Goal: Communication & Community: Answer question/provide support

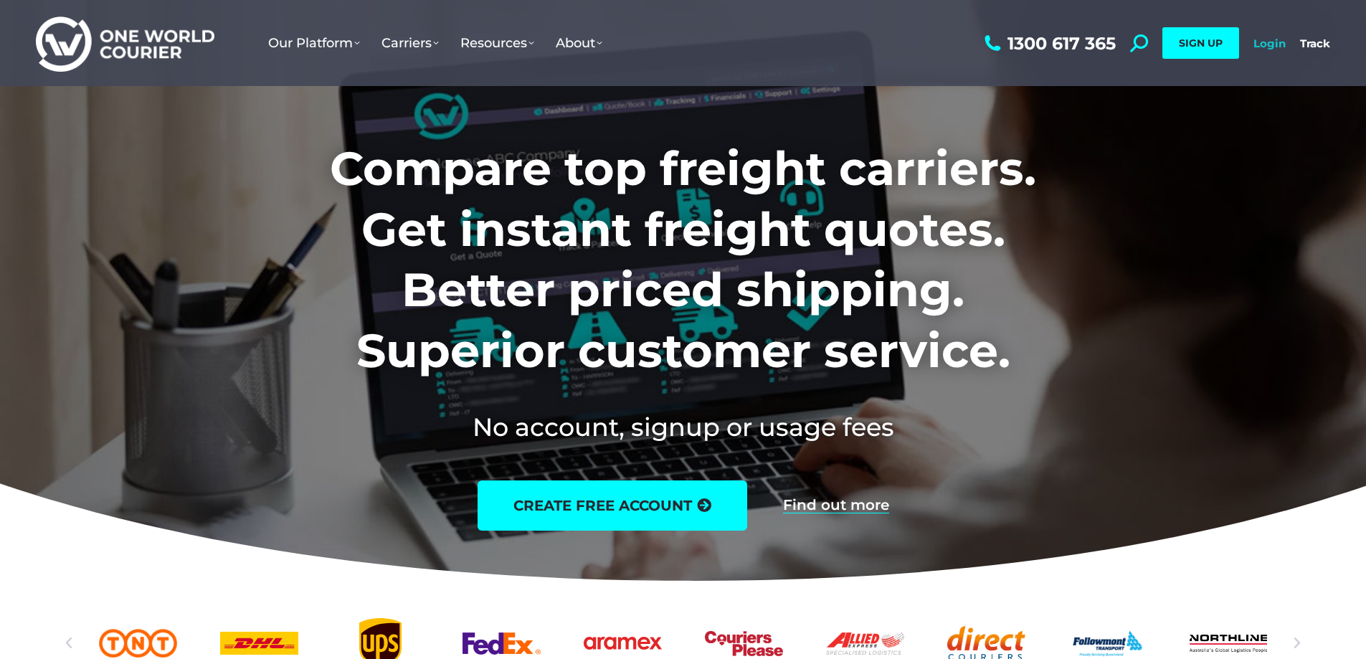
click at [1271, 42] on link "Login" at bounding box center [1269, 44] width 32 height 14
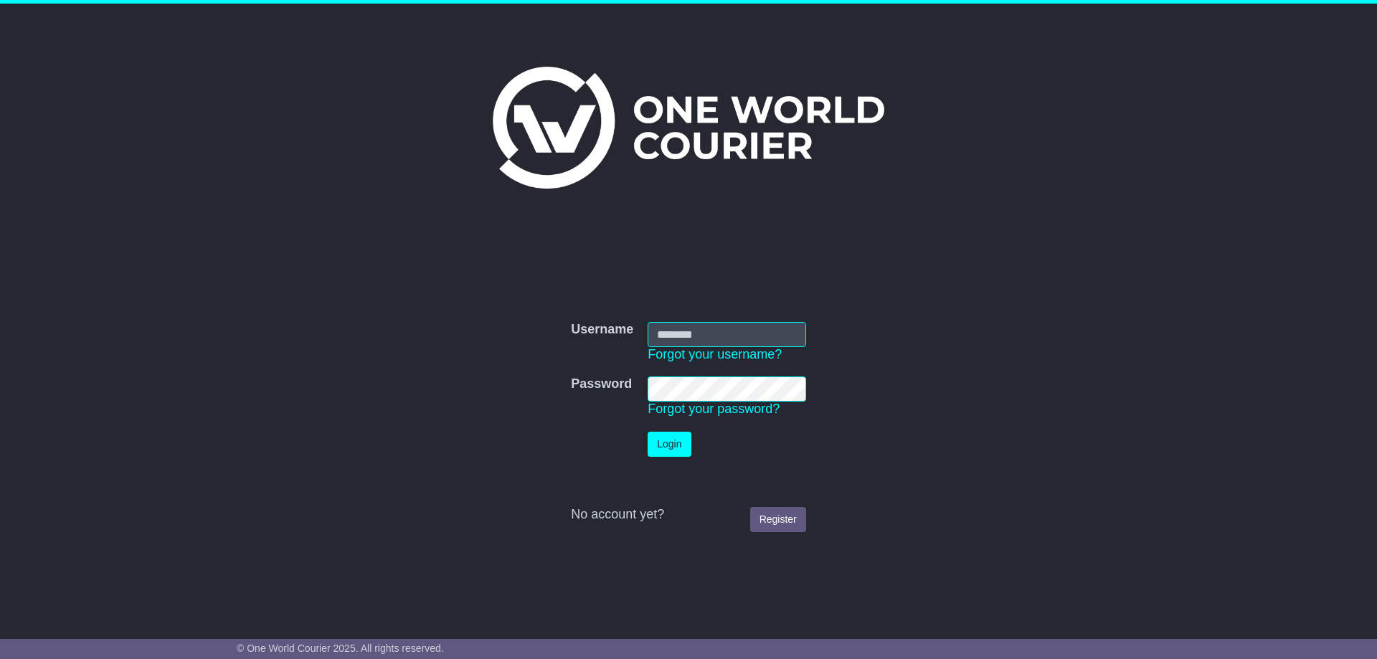
type input "**********"
click at [676, 439] on button "Login" at bounding box center [669, 444] width 43 height 25
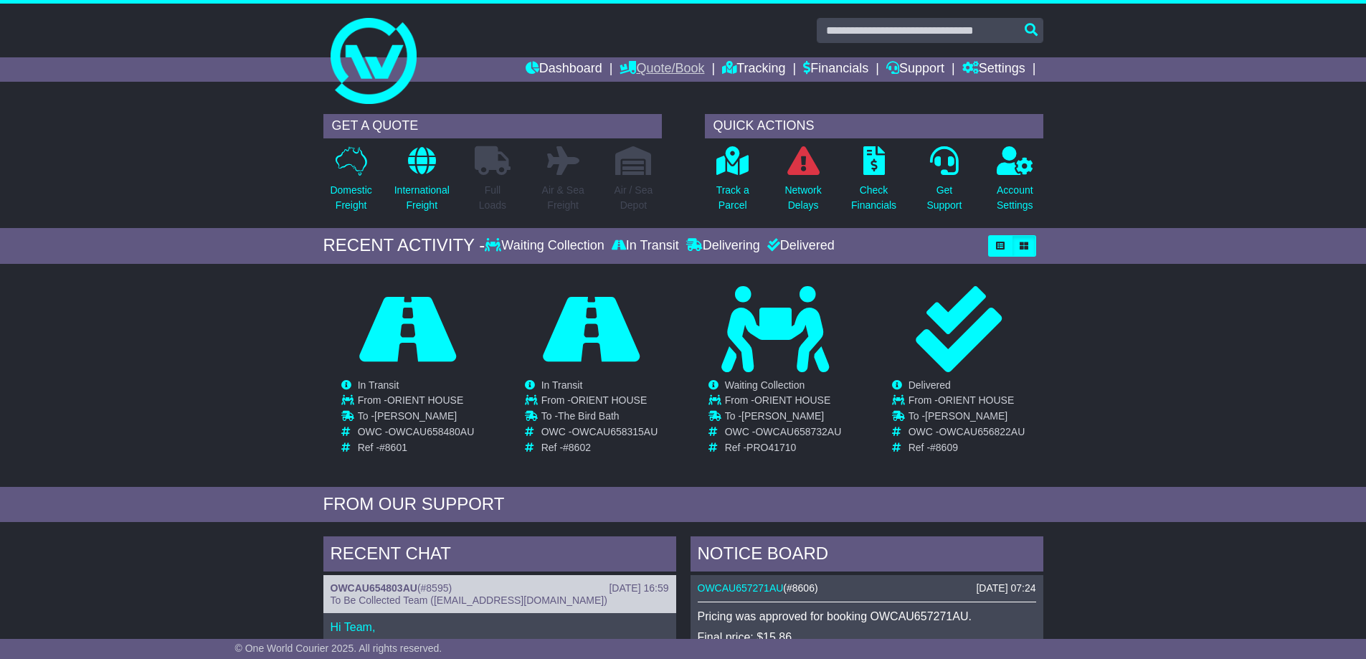
click at [648, 64] on link "Quote/Book" at bounding box center [662, 69] width 85 height 24
click at [577, 66] on link "Dashboard" at bounding box center [564, 69] width 77 height 24
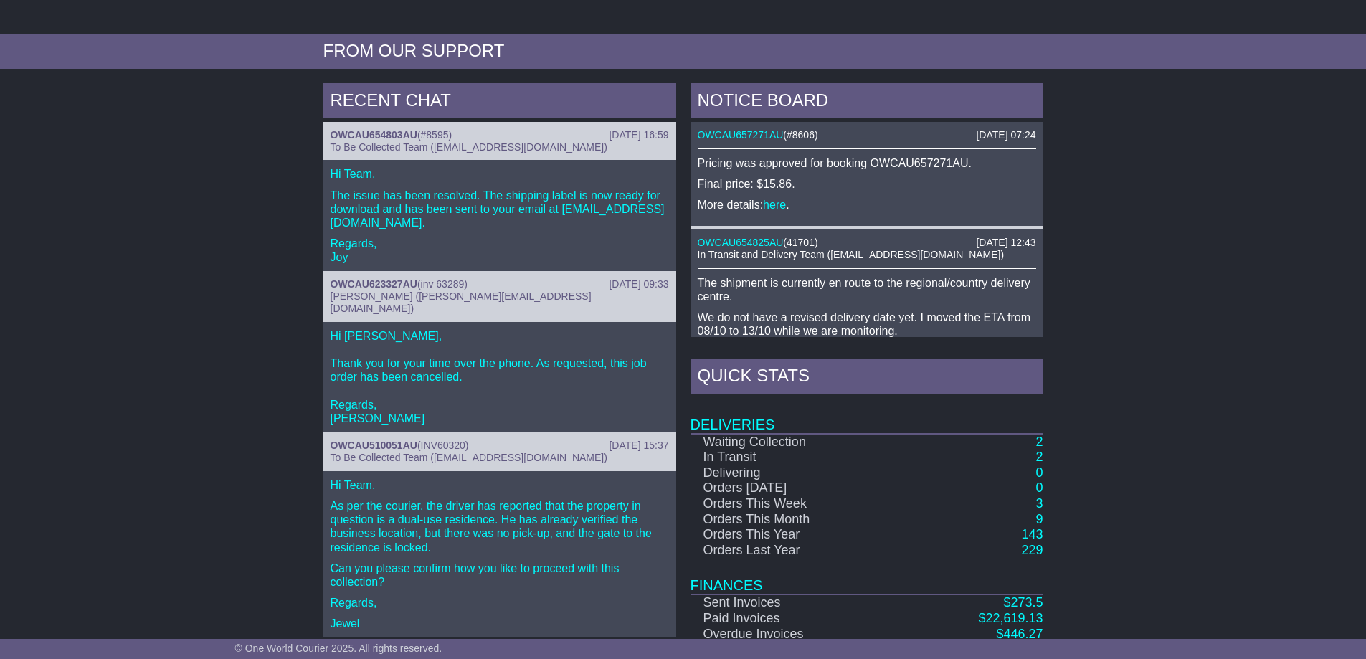
scroll to position [515, 0]
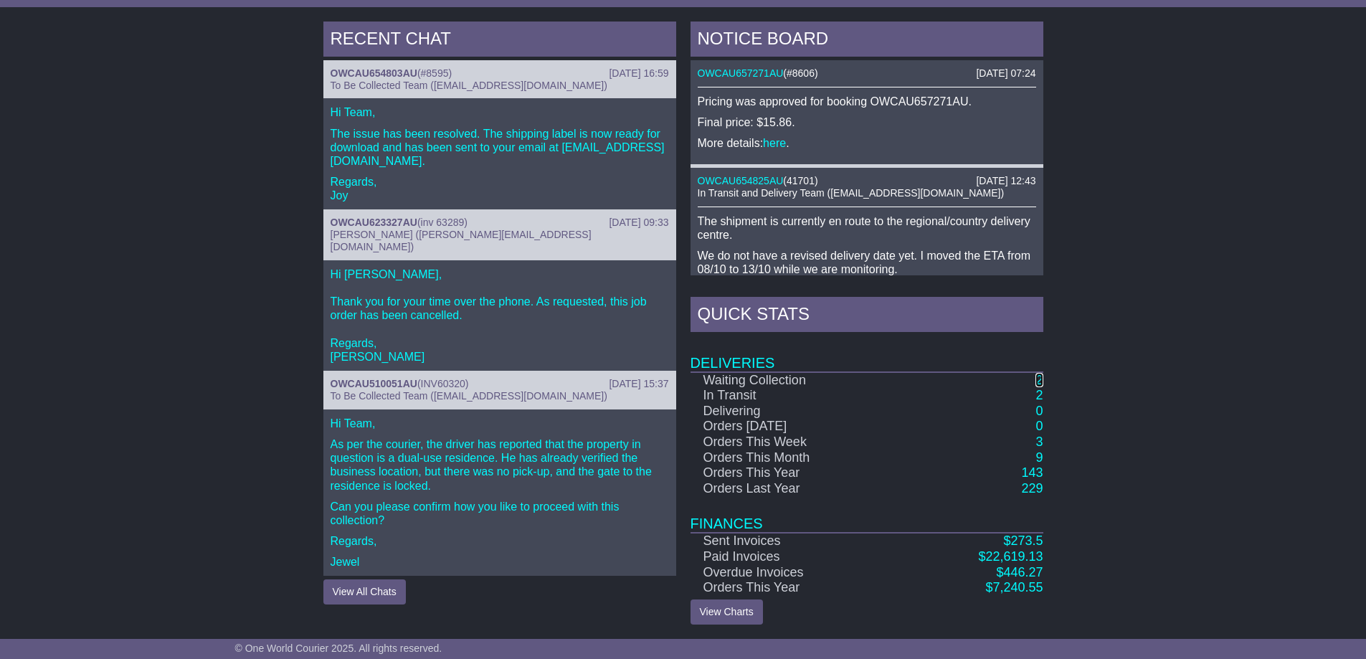
click at [1040, 375] on link "2" at bounding box center [1038, 380] width 7 height 14
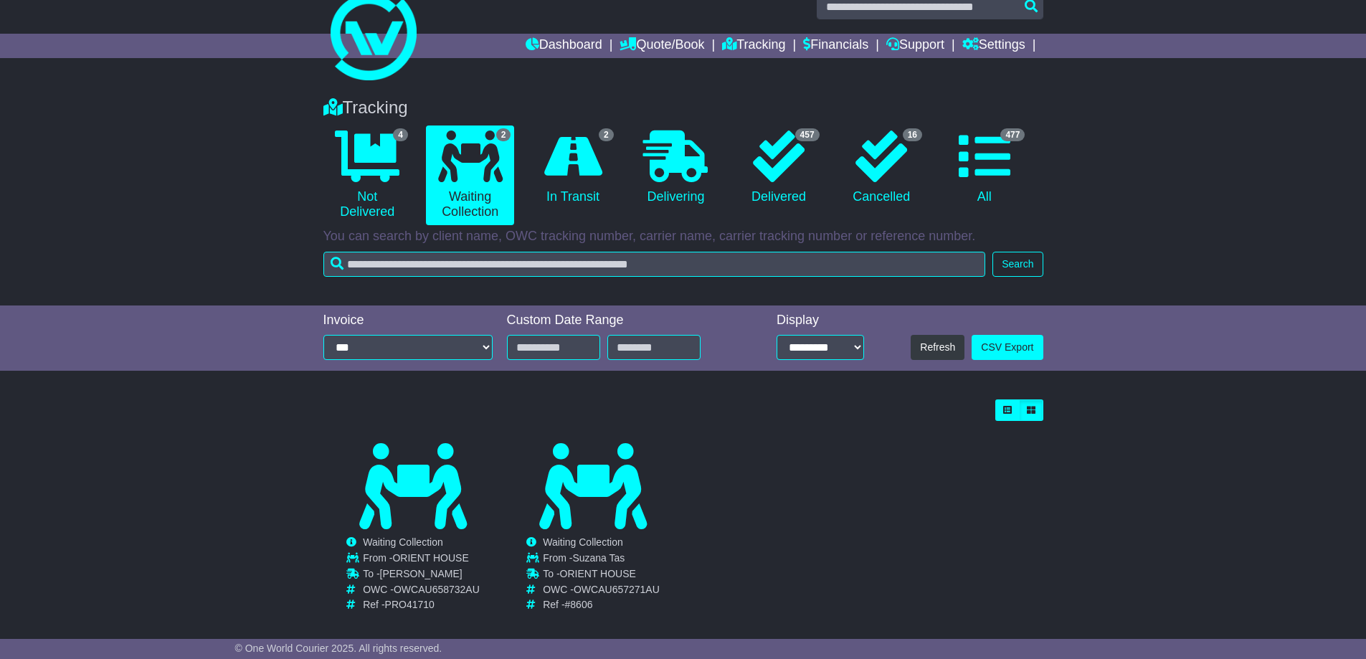
scroll to position [37, 0]
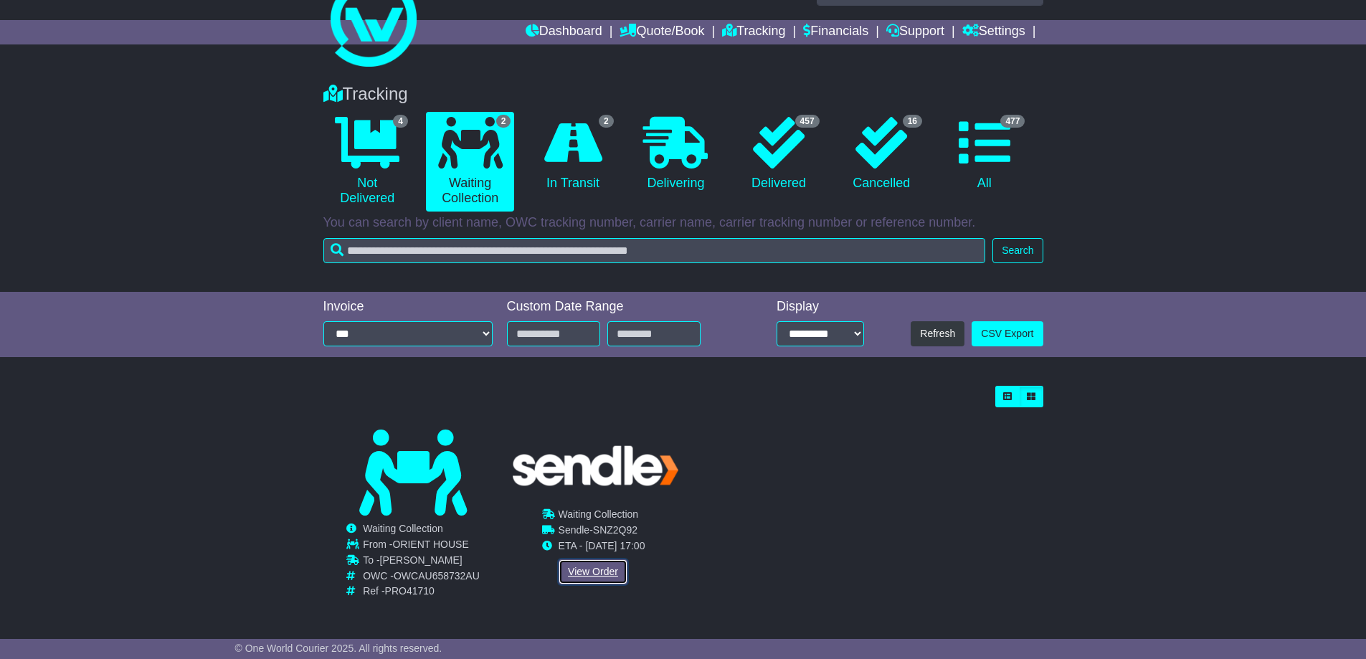
click at [596, 565] on link "View Order" at bounding box center [593, 571] width 69 height 25
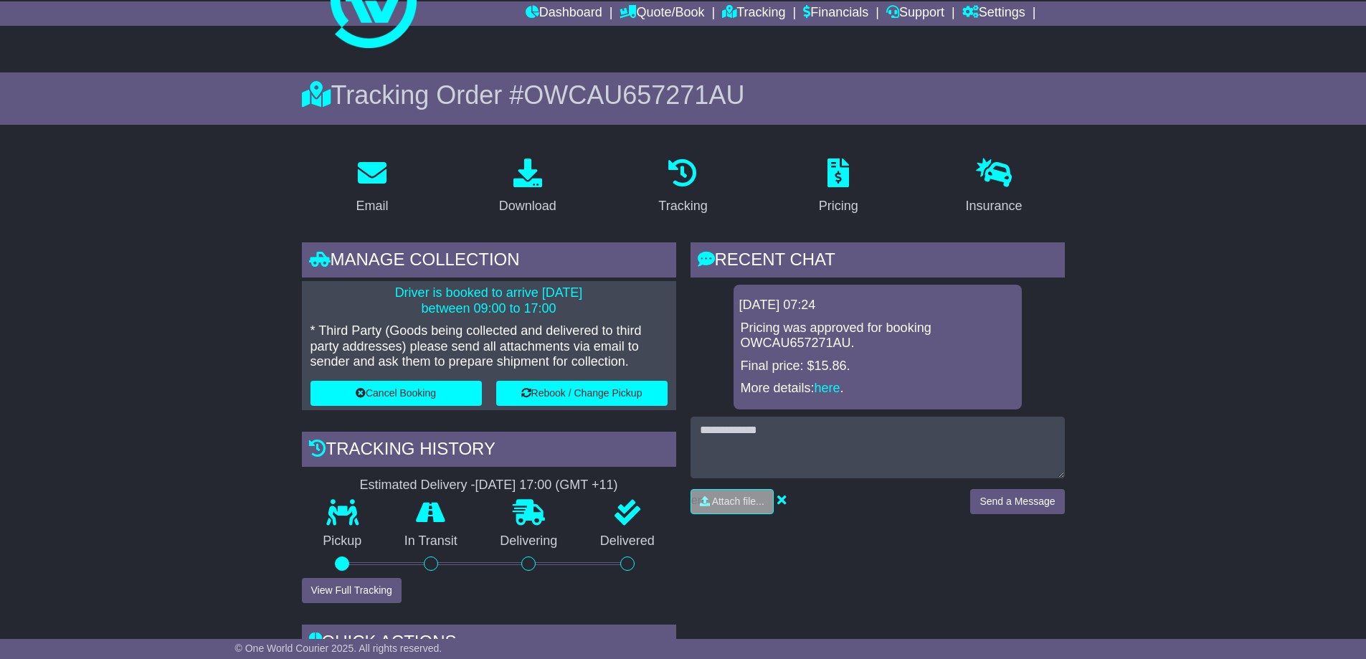
scroll to position [72, 0]
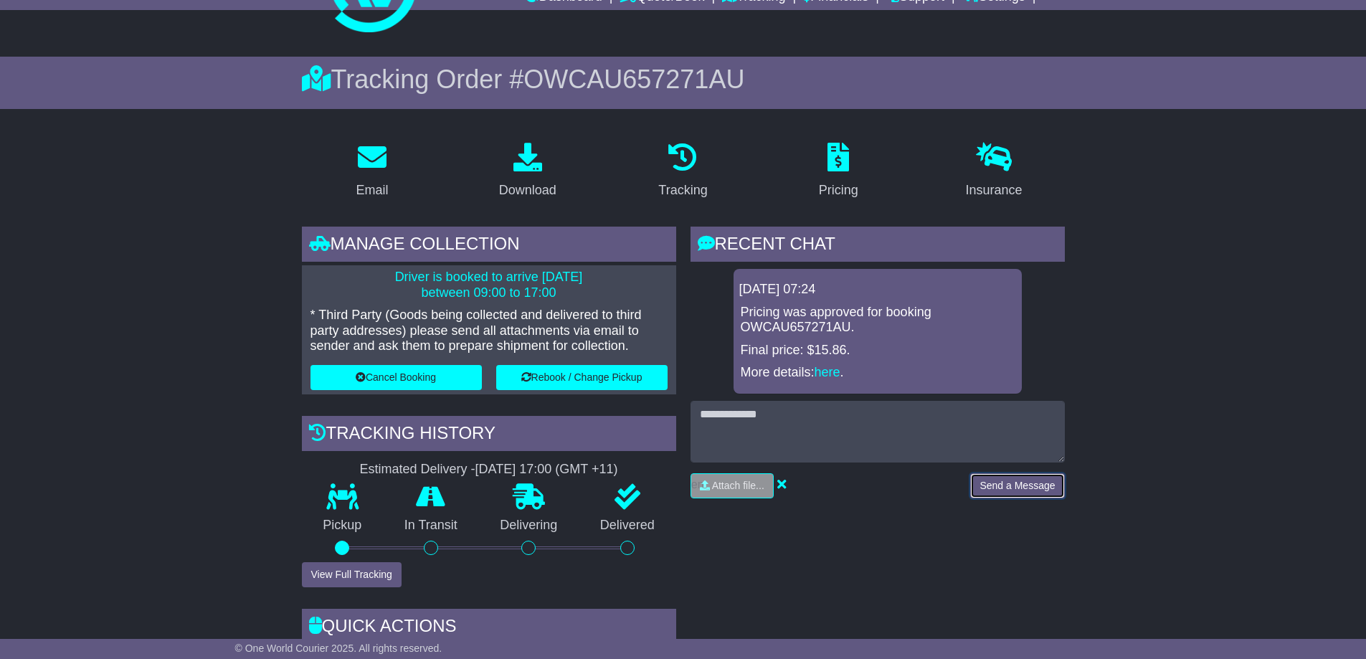
click at [1005, 485] on button "Send a Message" at bounding box center [1017, 485] width 94 height 25
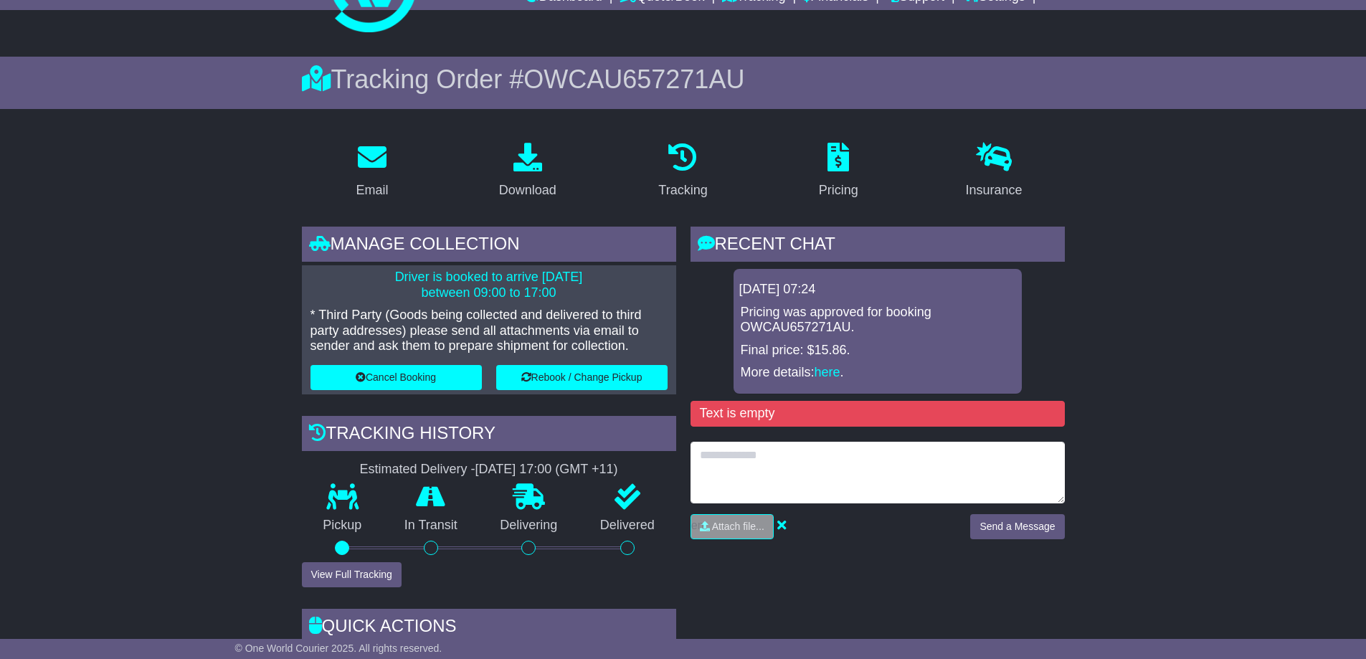
click at [717, 458] on textarea at bounding box center [878, 473] width 374 height 62
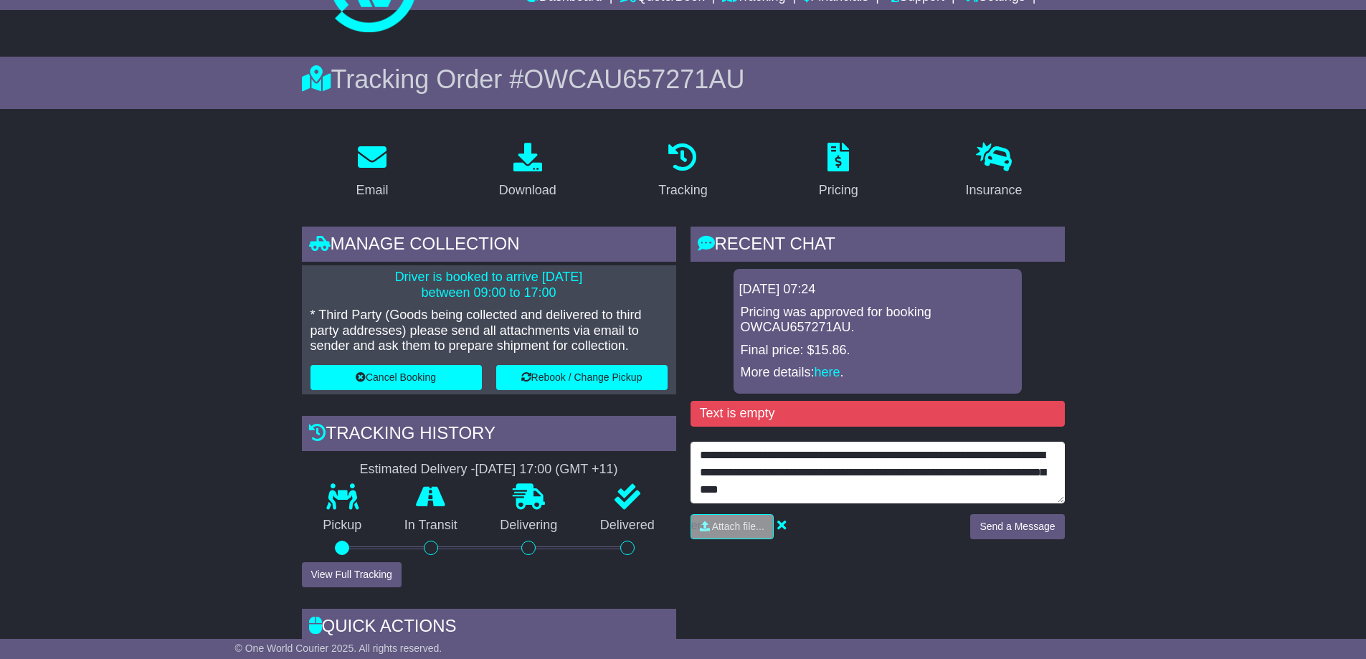
type textarea "**********"
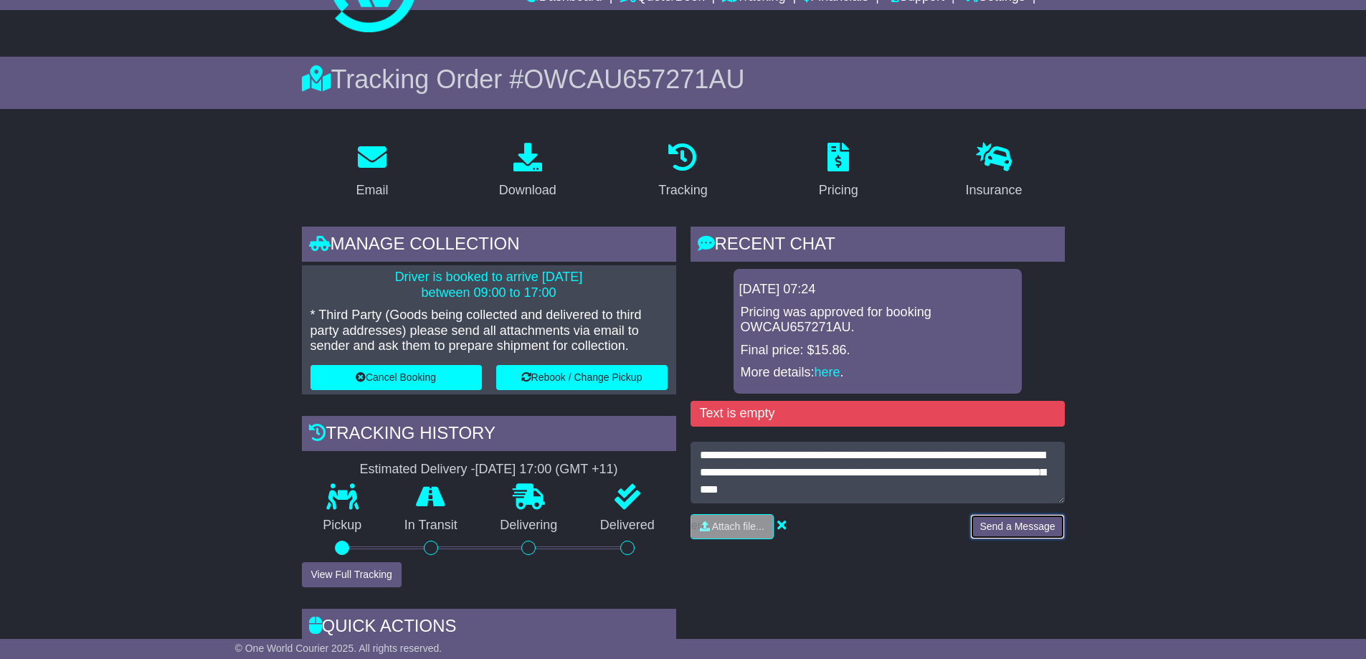
click at [1018, 521] on button "Send a Message" at bounding box center [1017, 526] width 94 height 25
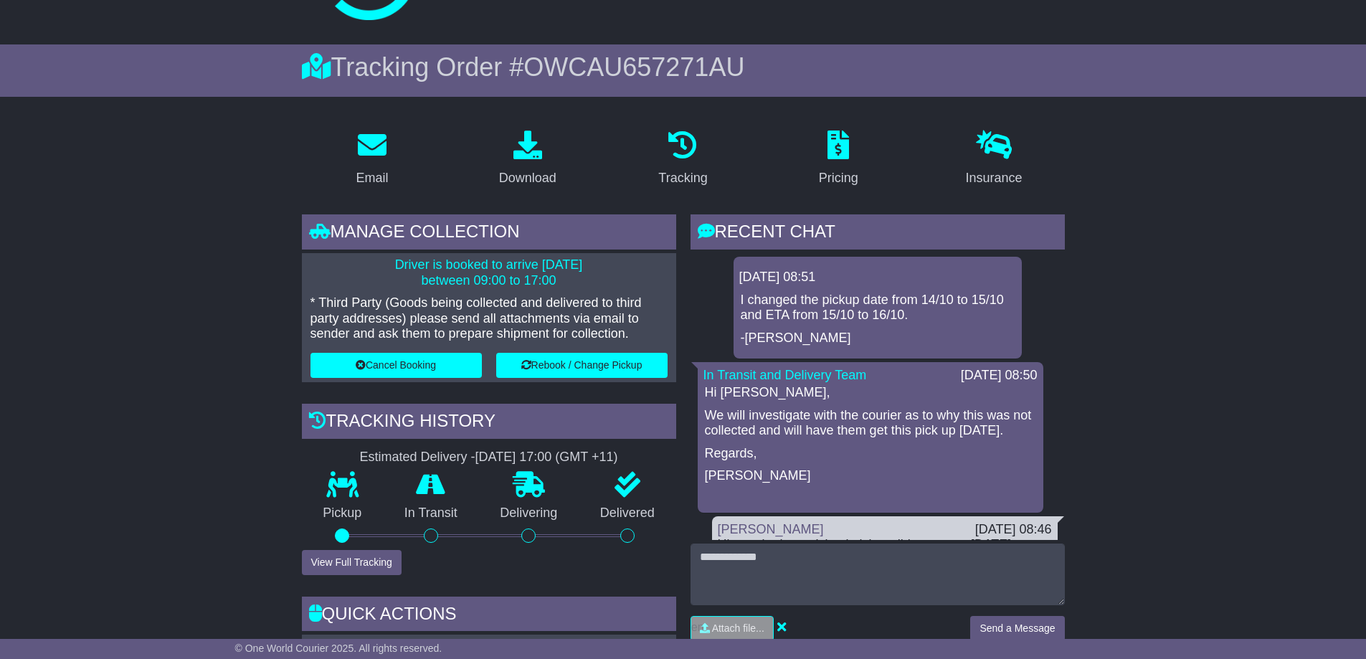
scroll to position [143, 0]
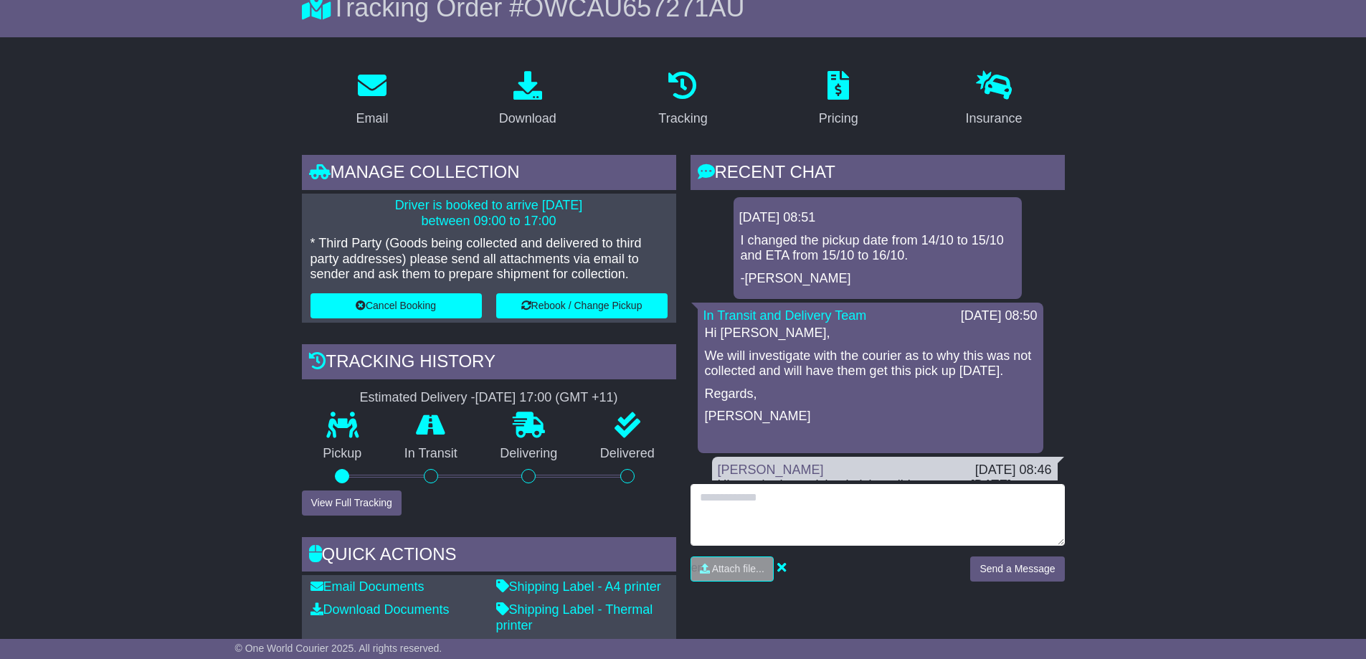
click at [718, 504] on textarea at bounding box center [878, 515] width 374 height 62
type textarea "**********"
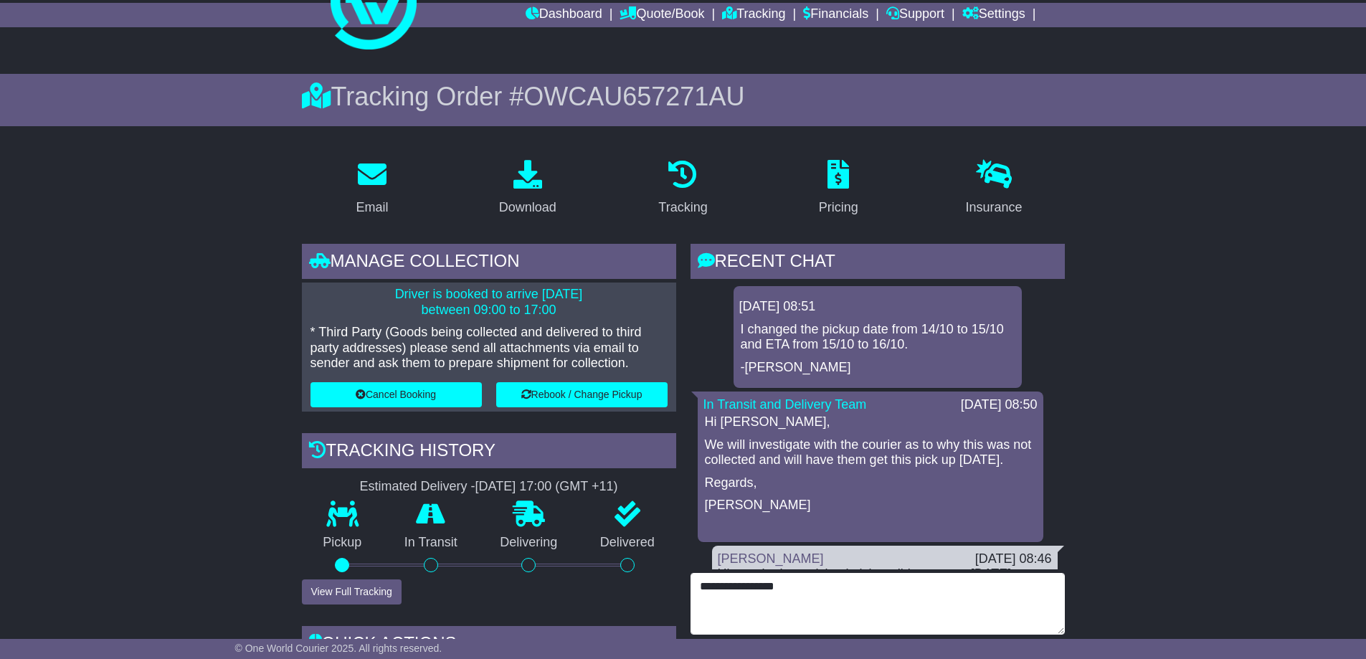
scroll to position [72, 0]
